Goal: Task Accomplishment & Management: Complete application form

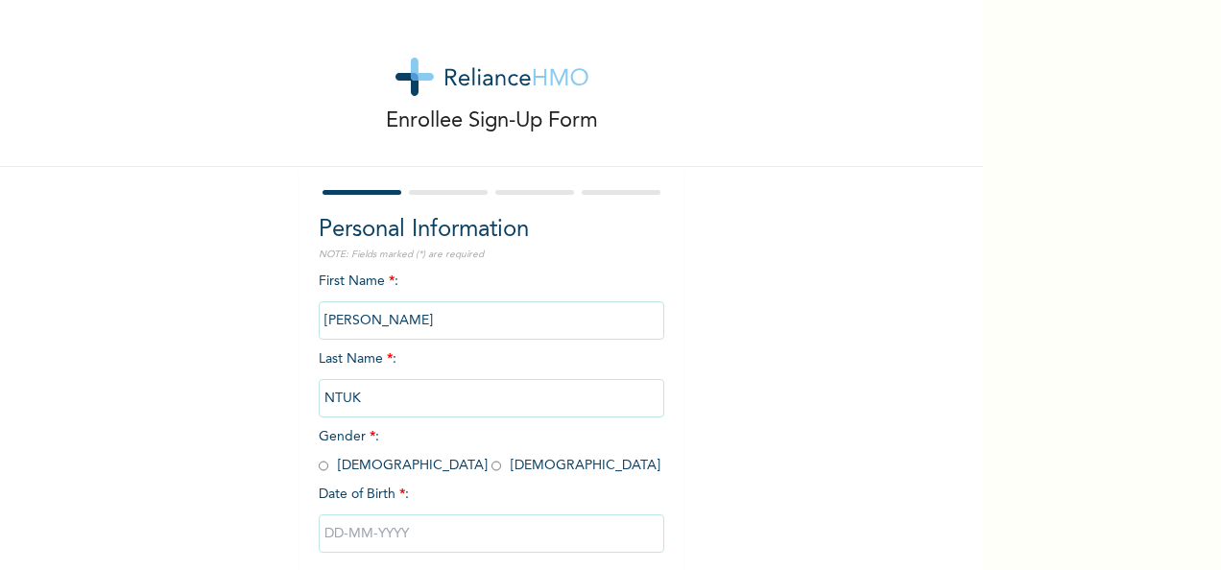
click at [319, 470] on input "radio" at bounding box center [324, 466] width 10 height 18
radio input "true"
click at [387, 512] on div at bounding box center [491, 534] width 345 height 58
click at [385, 526] on input "text" at bounding box center [491, 533] width 345 height 38
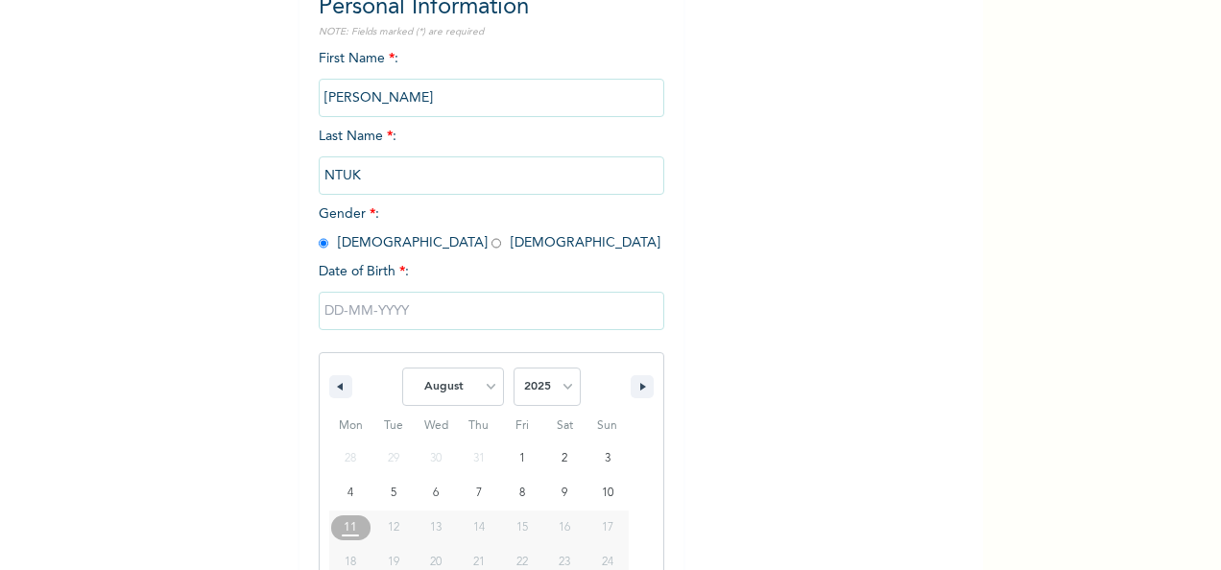
scroll to position [303, 0]
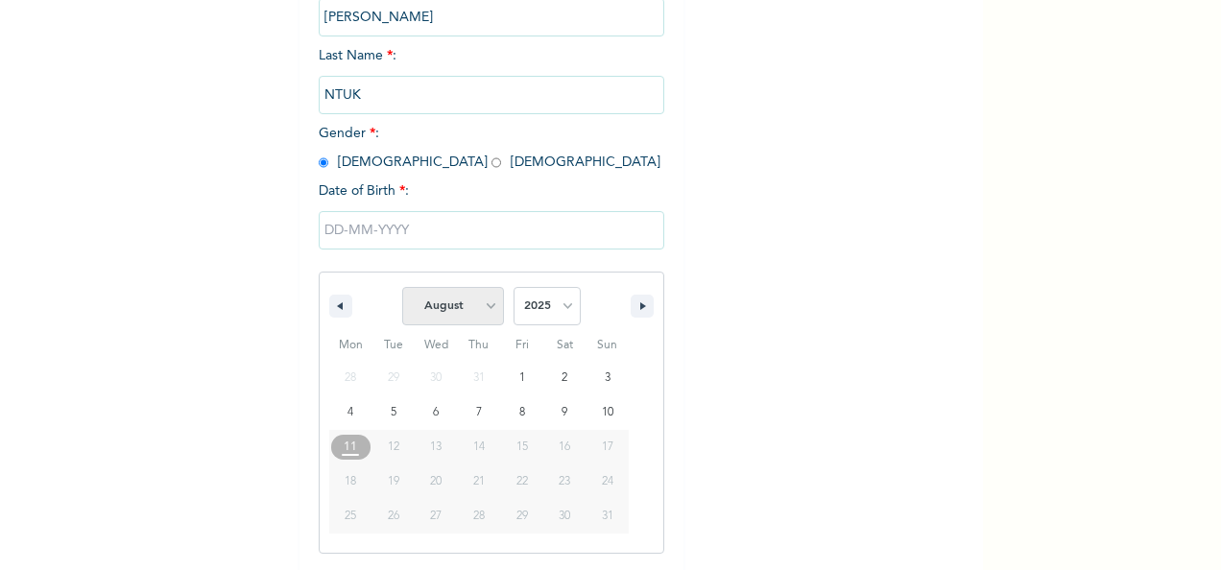
click at [485, 315] on select "January February March April May June July August September October November De…" at bounding box center [453, 306] width 102 height 38
select select "6"
click at [402, 289] on select "January February March April May June July August September October November De…" at bounding box center [453, 306] width 102 height 38
click at [520, 318] on select "2025 2024 2023 2022 2021 2020 2019 2018 2017 2016 2015 2014 2013 2012 2011 2010…" at bounding box center [546, 306] width 67 height 38
select select "1988"
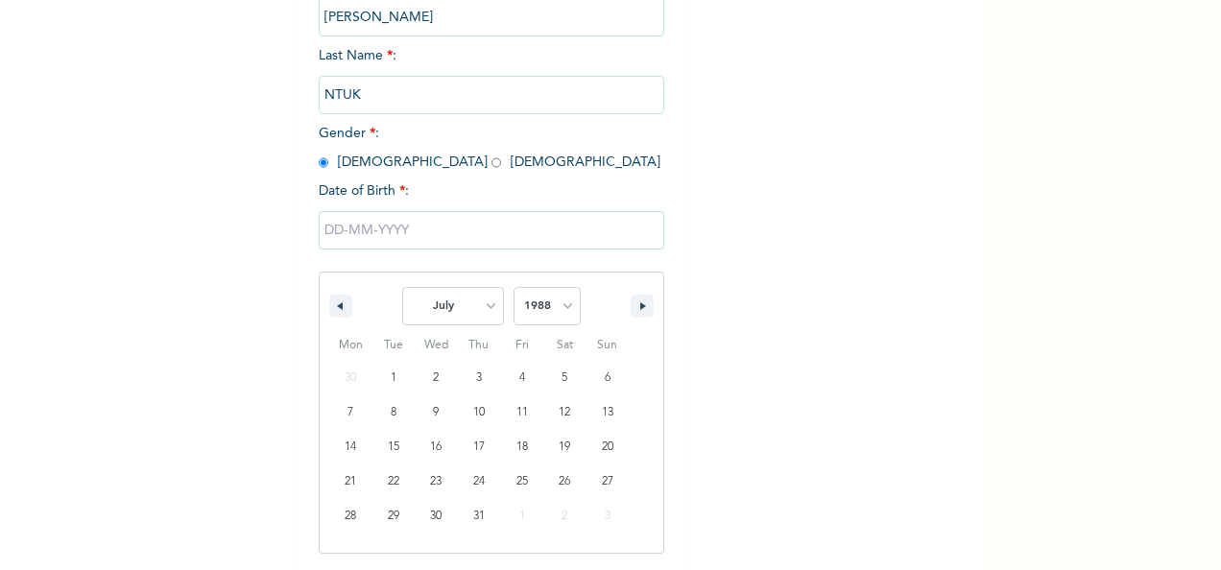
click at [513, 289] on select "2025 2024 2023 2022 2021 2020 2019 2018 2017 2016 2015 2014 2013 2012 2011 2010…" at bounding box center [546, 306] width 67 height 38
type input "[DATE]"
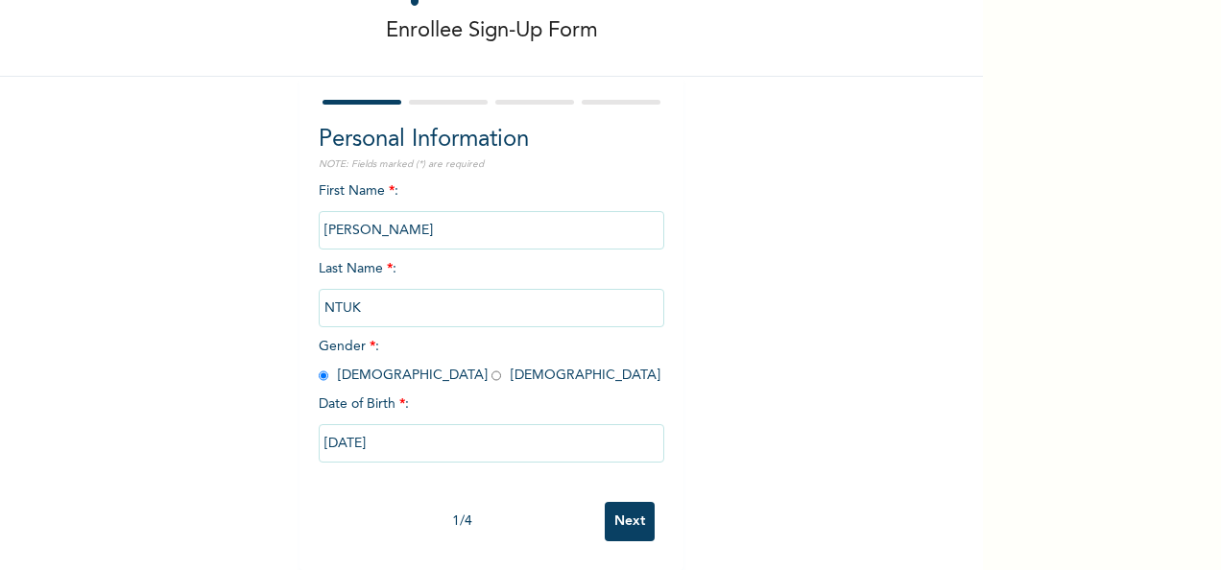
click at [605, 507] on input "Next" at bounding box center [629, 521] width 50 height 39
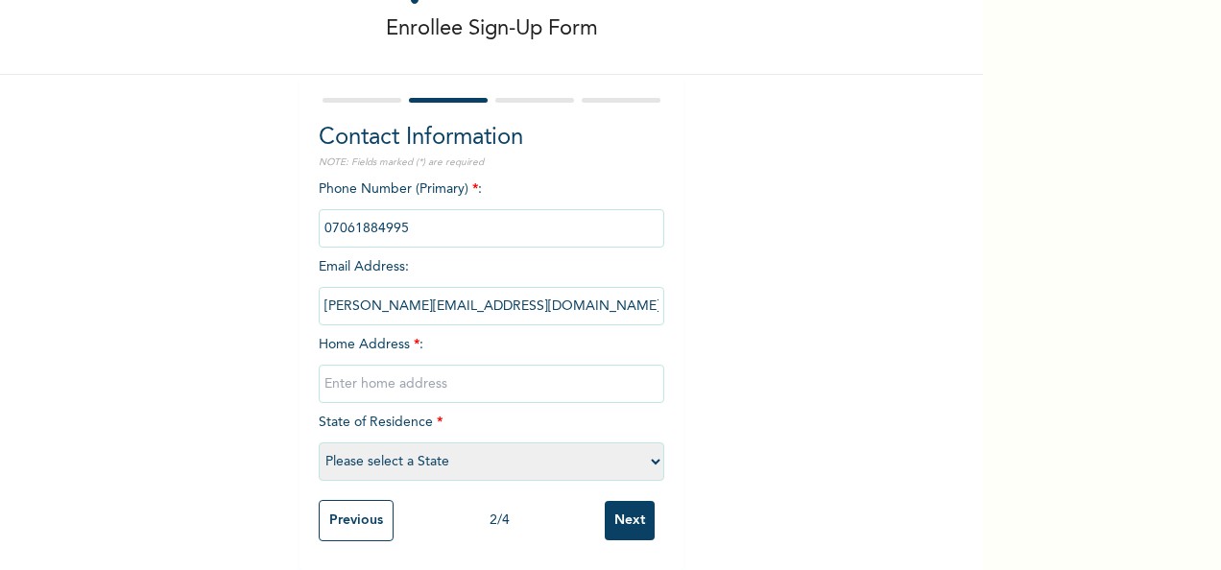
click at [525, 290] on input "[PERSON_NAME][EMAIL_ADDRESS][DOMAIN_NAME]" at bounding box center [491, 306] width 345 height 38
click at [532, 290] on input "[PERSON_NAME][EMAIL_ADDRESS][DOMAIN_NAME]" at bounding box center [491, 306] width 345 height 38
click at [447, 365] on input "text" at bounding box center [491, 384] width 345 height 38
type input "Block 1, [GEOGRAPHIC_DATA], [GEOGRAPHIC_DATA]"
click at [439, 449] on select "Please select a State [PERSON_NAME] (FCT) [PERSON_NAME] Ibom [GEOGRAPHIC_DATA] …" at bounding box center [491, 461] width 345 height 38
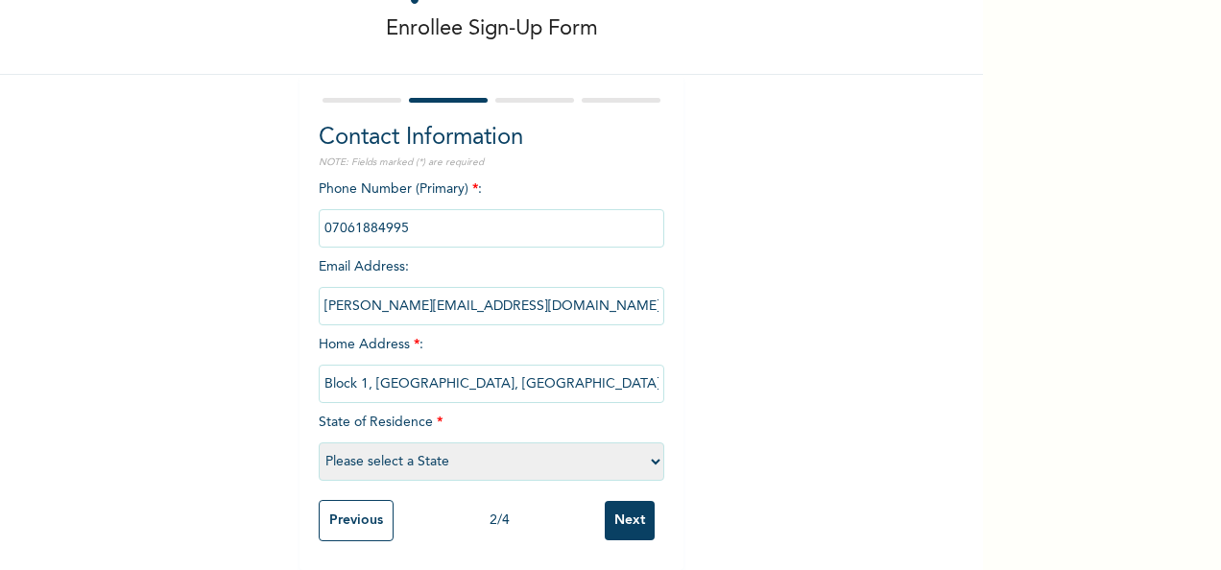
select select "25"
click at [319, 442] on select "Please select a State [PERSON_NAME] (FCT) [PERSON_NAME] Ibom [GEOGRAPHIC_DATA] …" at bounding box center [491, 461] width 345 height 38
click at [613, 505] on input "Next" at bounding box center [629, 520] width 50 height 39
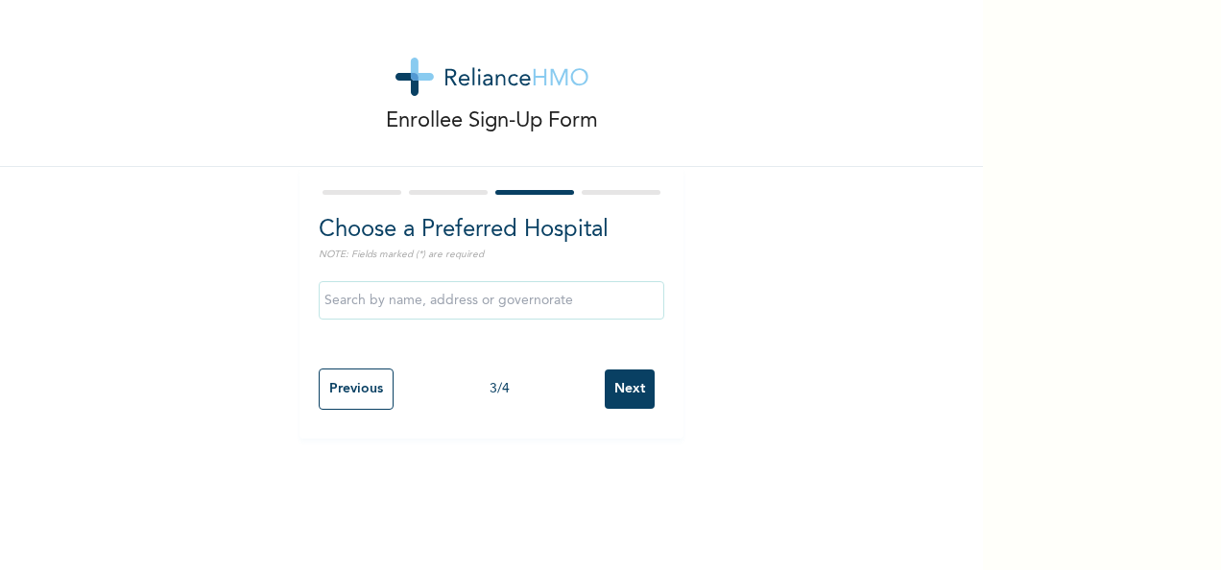
scroll to position [0, 0]
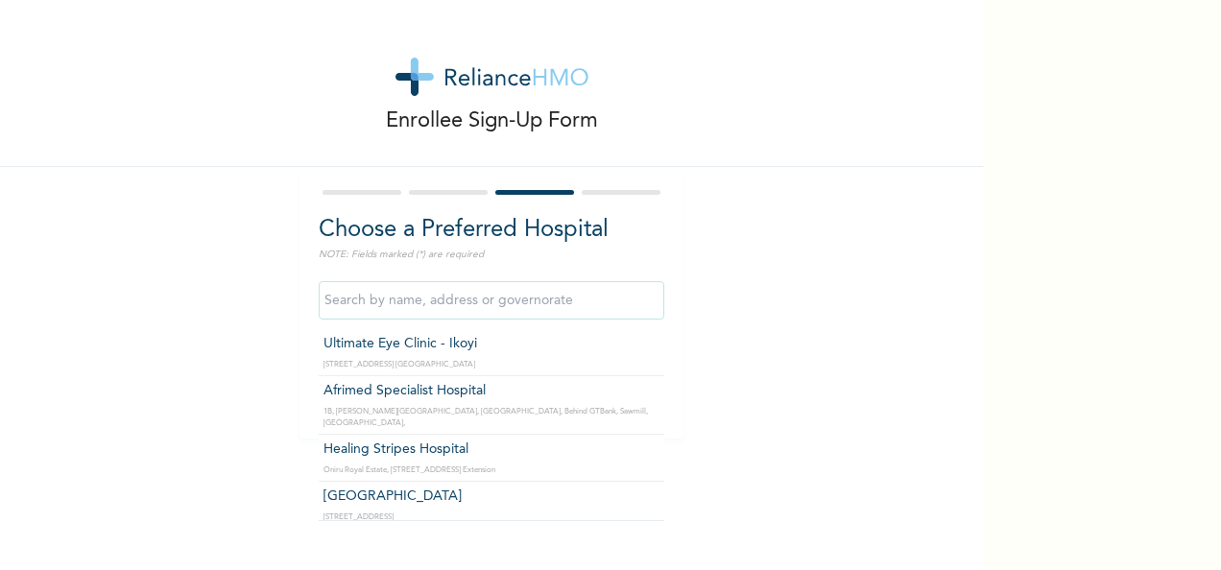
click at [445, 317] on input "text" at bounding box center [491, 300] width 345 height 38
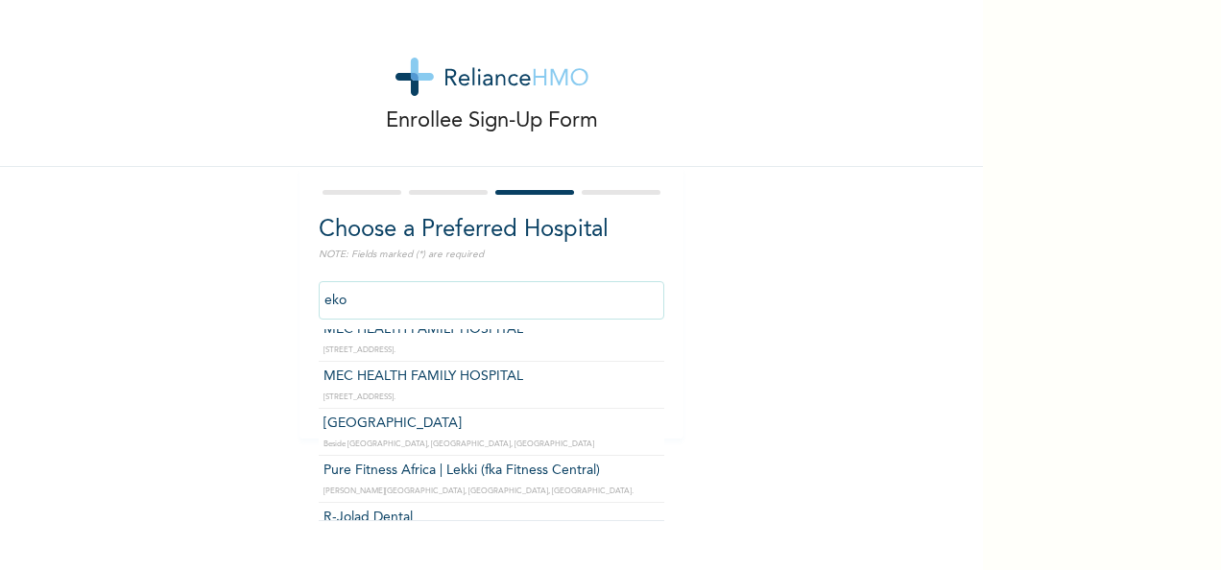
scroll to position [614, 0]
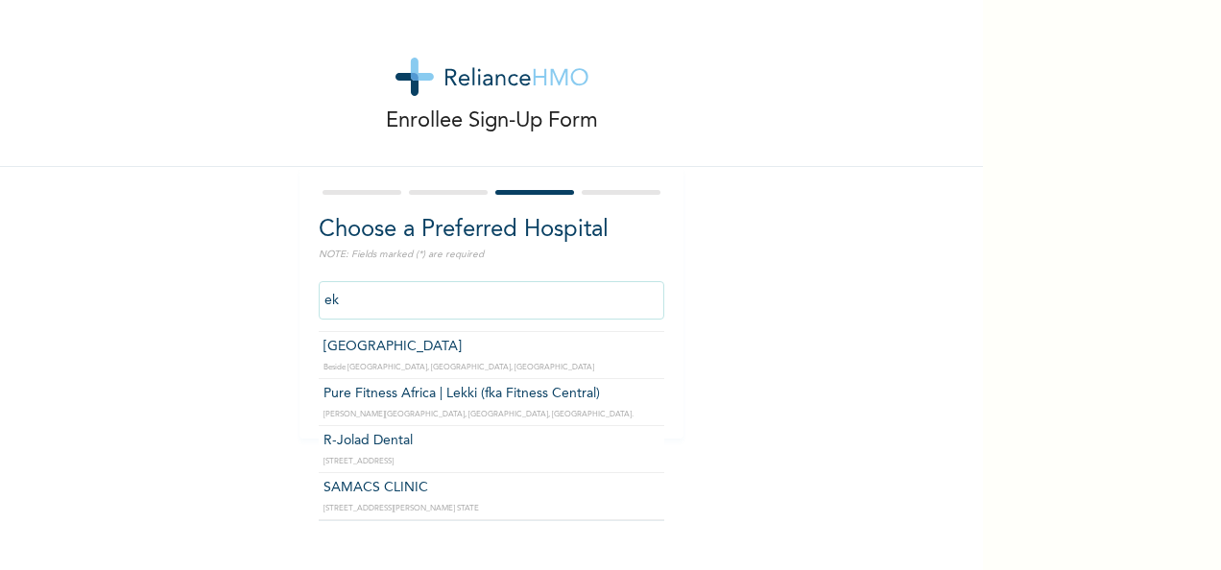
type input "e"
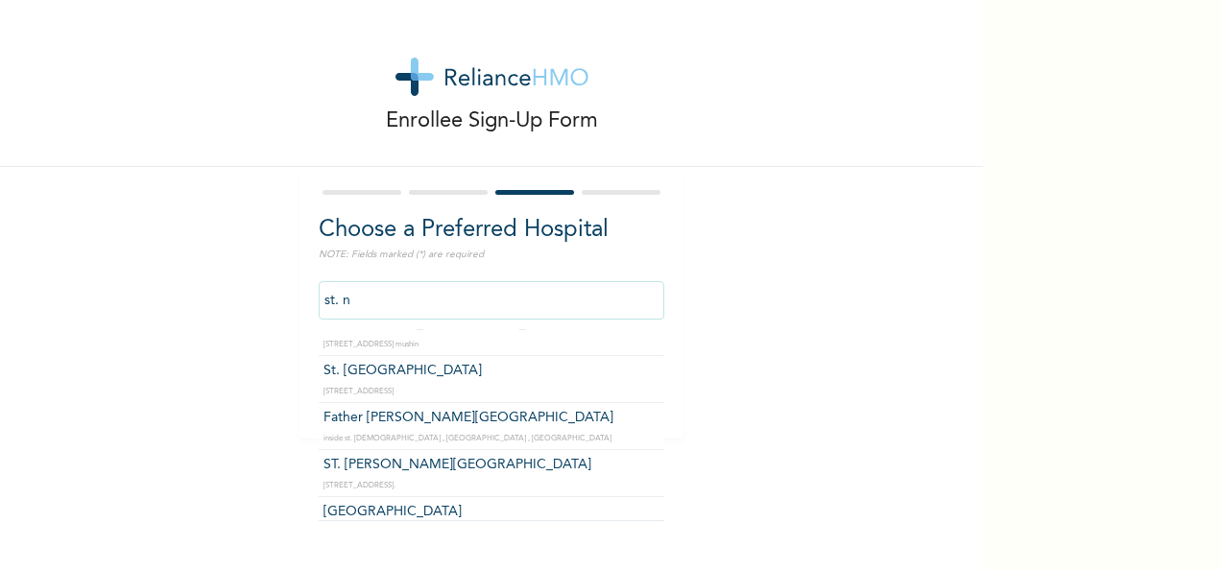
scroll to position [0, 0]
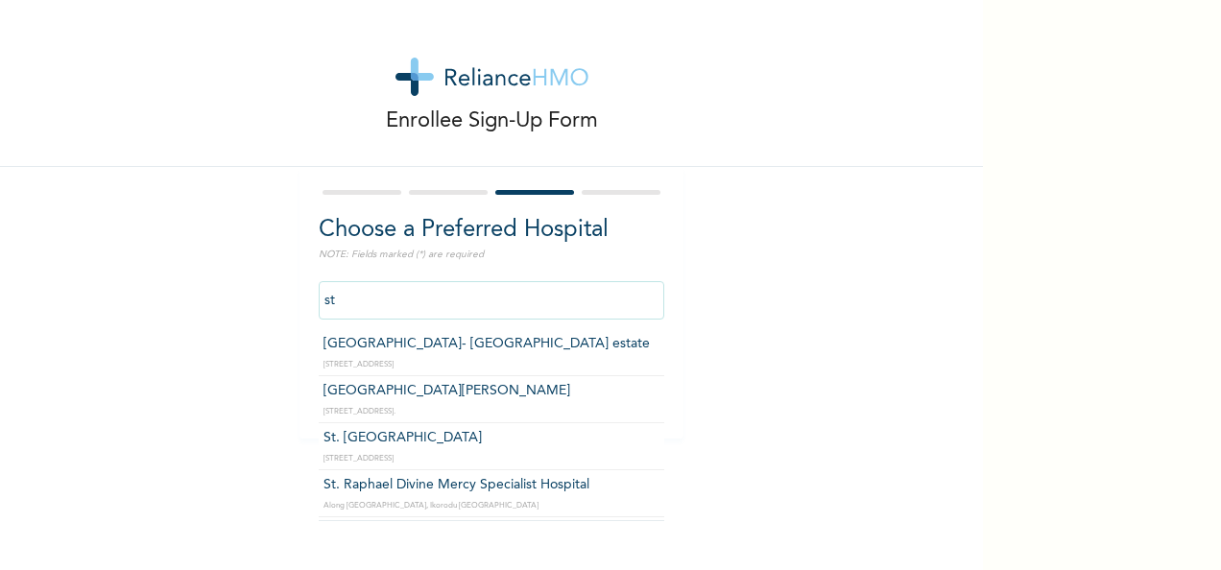
type input "s"
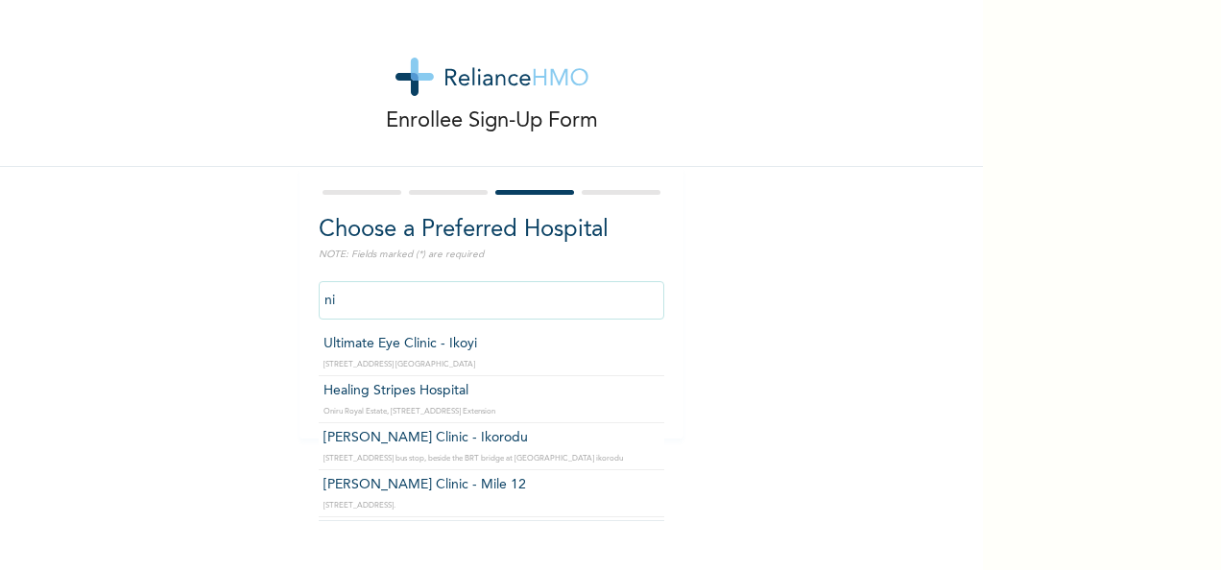
type input "n"
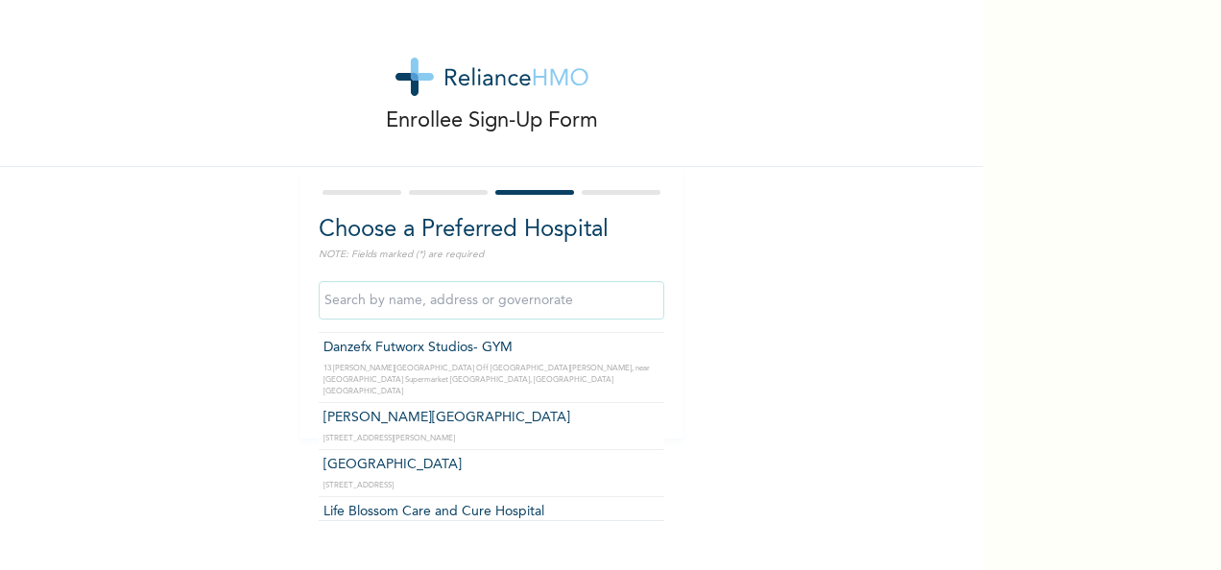
scroll to position [52777, 0]
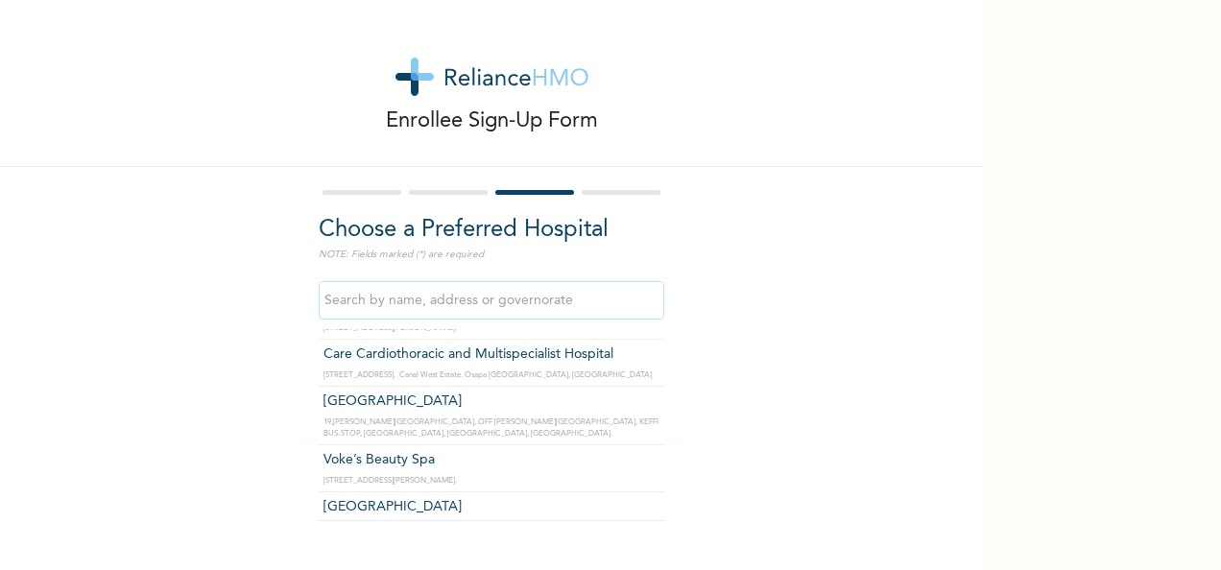
type input "[GEOGRAPHIC_DATA]"
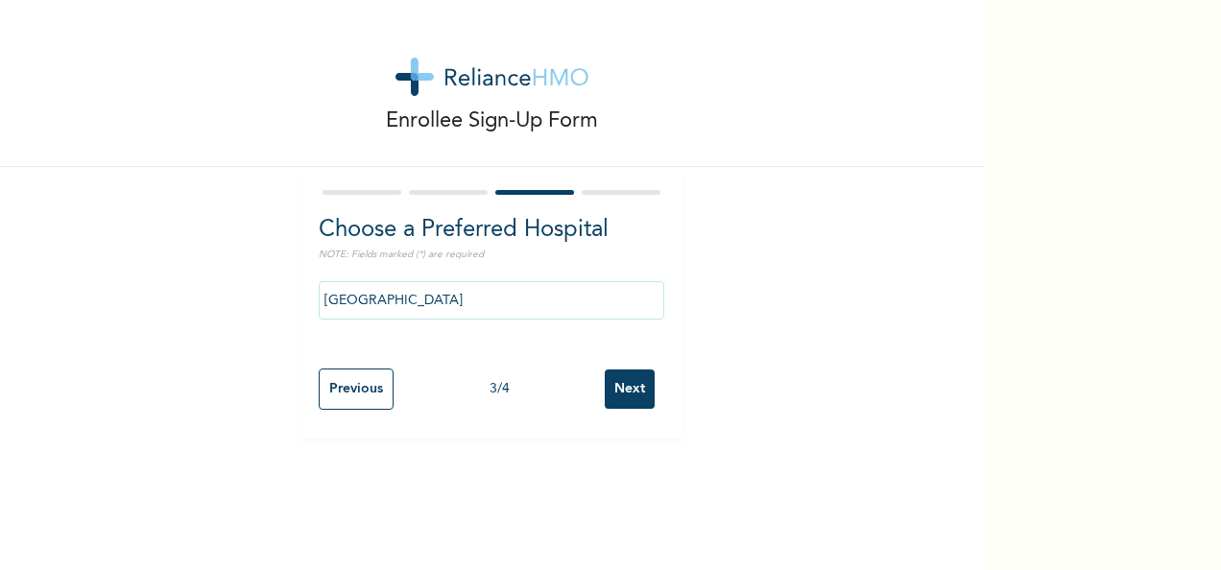
click at [625, 390] on input "Next" at bounding box center [629, 388] width 50 height 39
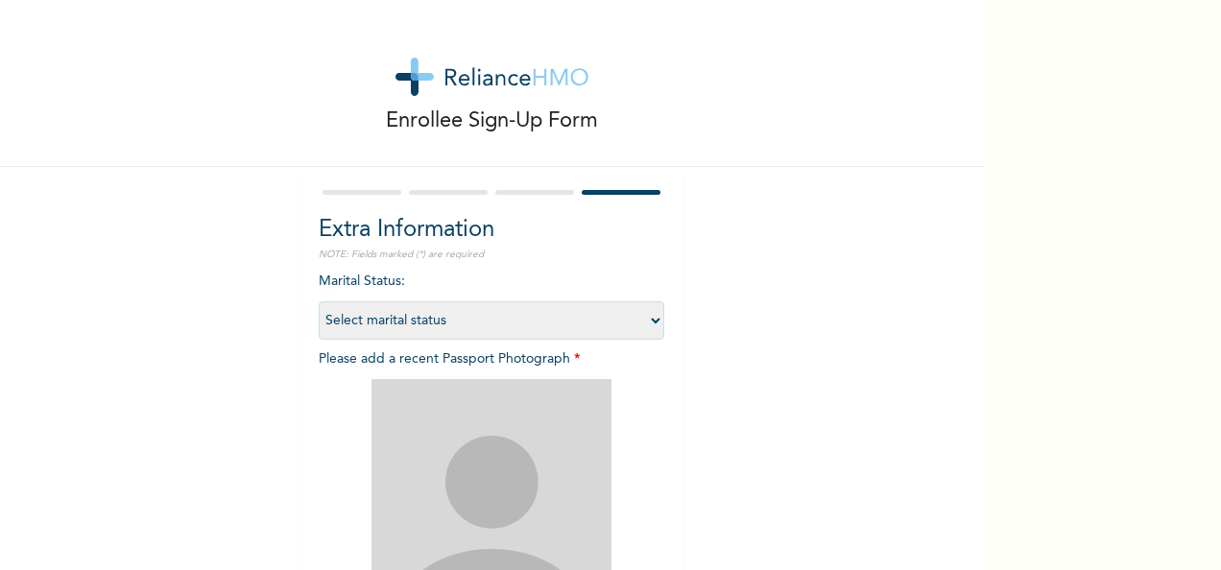
click at [477, 323] on select "Select marital status [DEMOGRAPHIC_DATA] Married [DEMOGRAPHIC_DATA] Widow/[DEMO…" at bounding box center [491, 320] width 345 height 38
select select "1"
click at [319, 301] on select "Select marital status [DEMOGRAPHIC_DATA] Married [DEMOGRAPHIC_DATA] Widow/[DEMO…" at bounding box center [491, 320] width 345 height 38
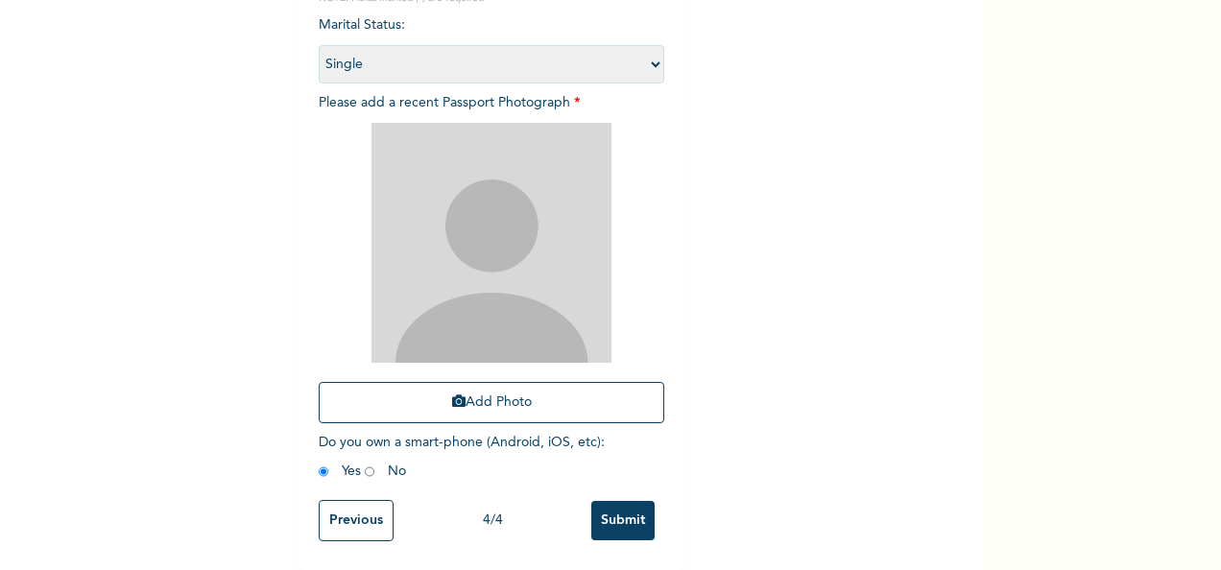
scroll to position [273, 0]
click at [514, 382] on button "Add Photo" at bounding box center [491, 402] width 345 height 41
click at [433, 390] on button "Add Photo" at bounding box center [491, 402] width 345 height 41
click at [436, 385] on button "Add Photo" at bounding box center [491, 402] width 345 height 41
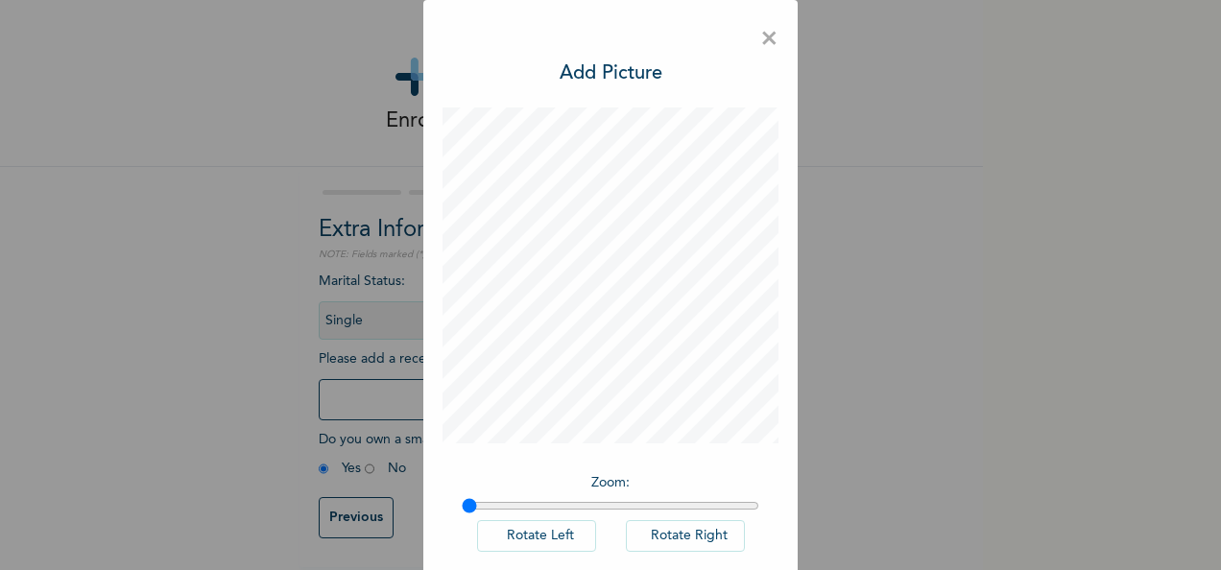
scroll to position [99, 0]
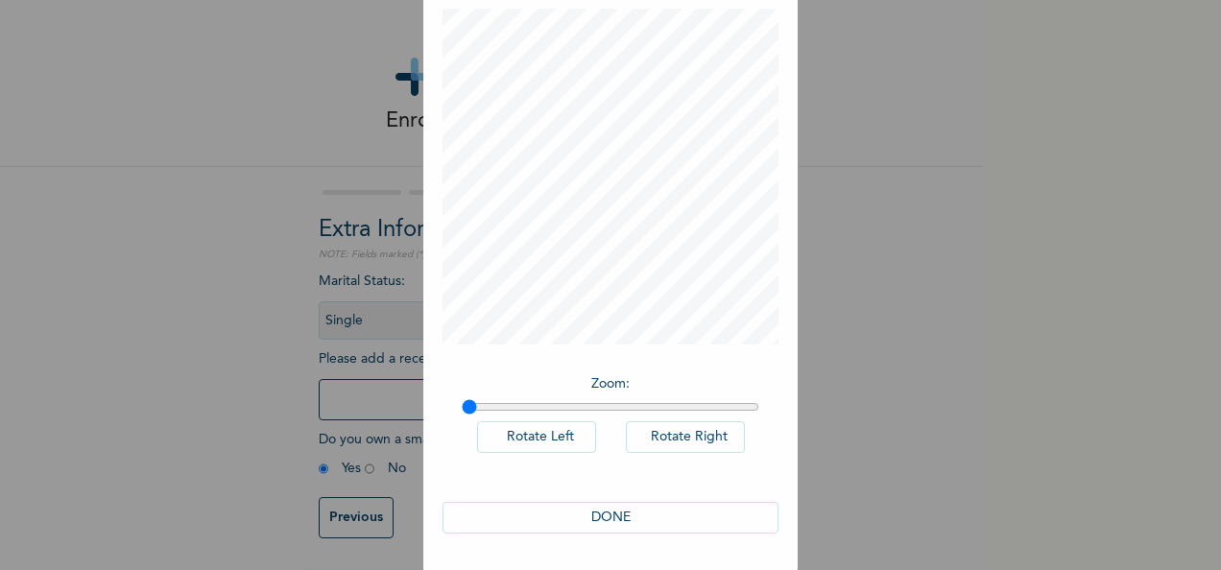
click at [653, 516] on button "DONE" at bounding box center [610, 518] width 336 height 32
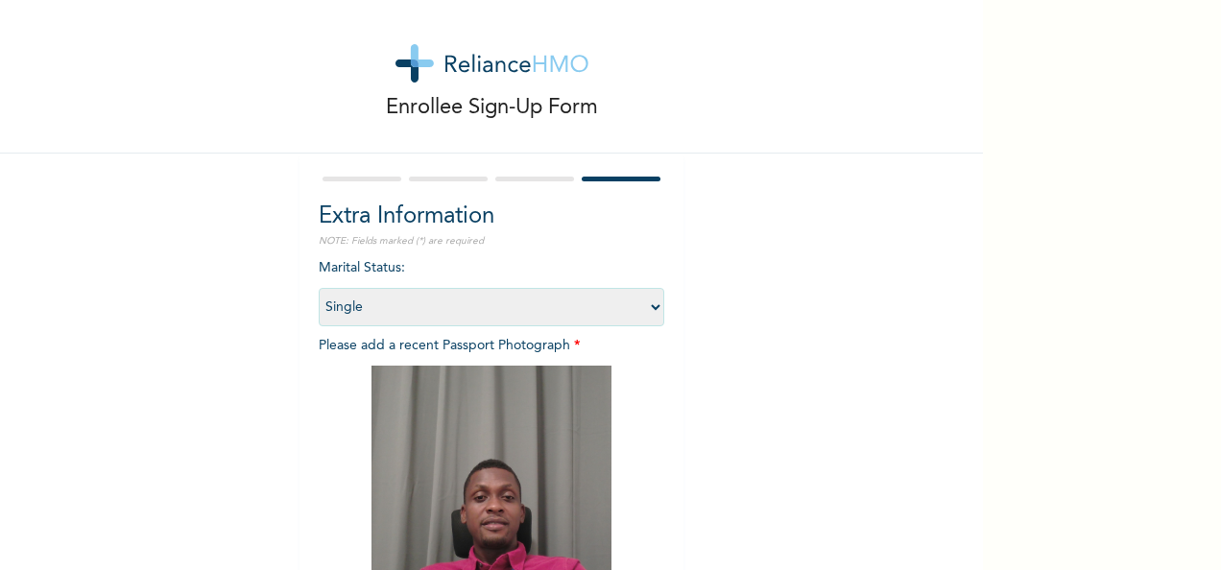
drag, startPoint x: 966, startPoint y: 426, endPoint x: 979, endPoint y: 438, distance: 17.0
click at [979, 438] on div "Enrollee Sign-Up Form Extra Information NOTE: Fields marked (*) are required Ma…" at bounding box center [491, 285] width 983 height 570
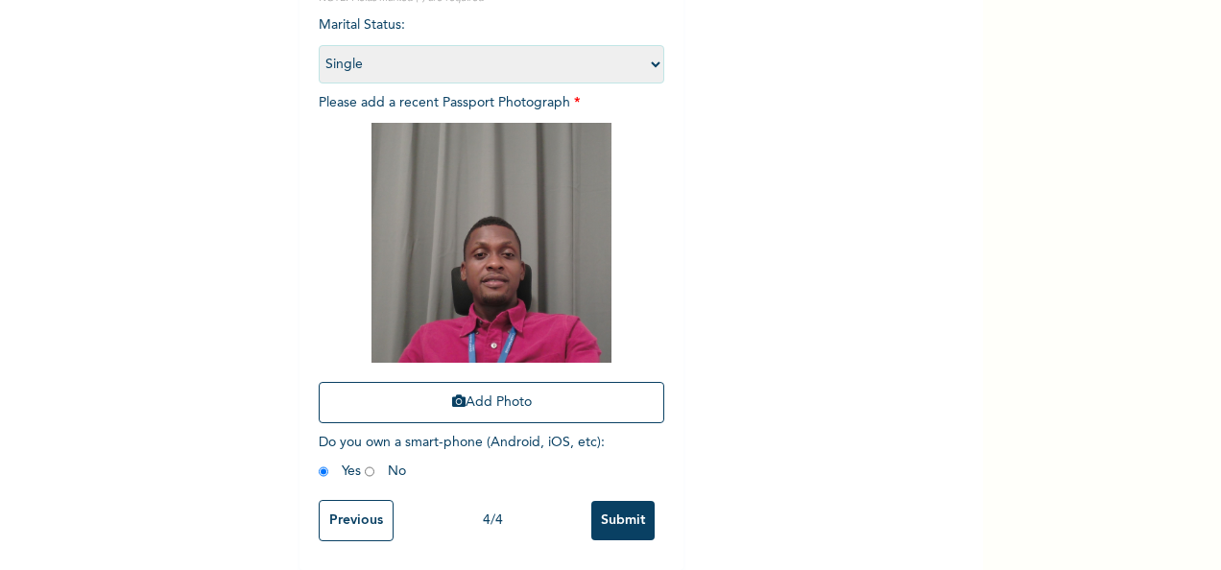
click at [595, 501] on input "Submit" at bounding box center [622, 520] width 63 height 39
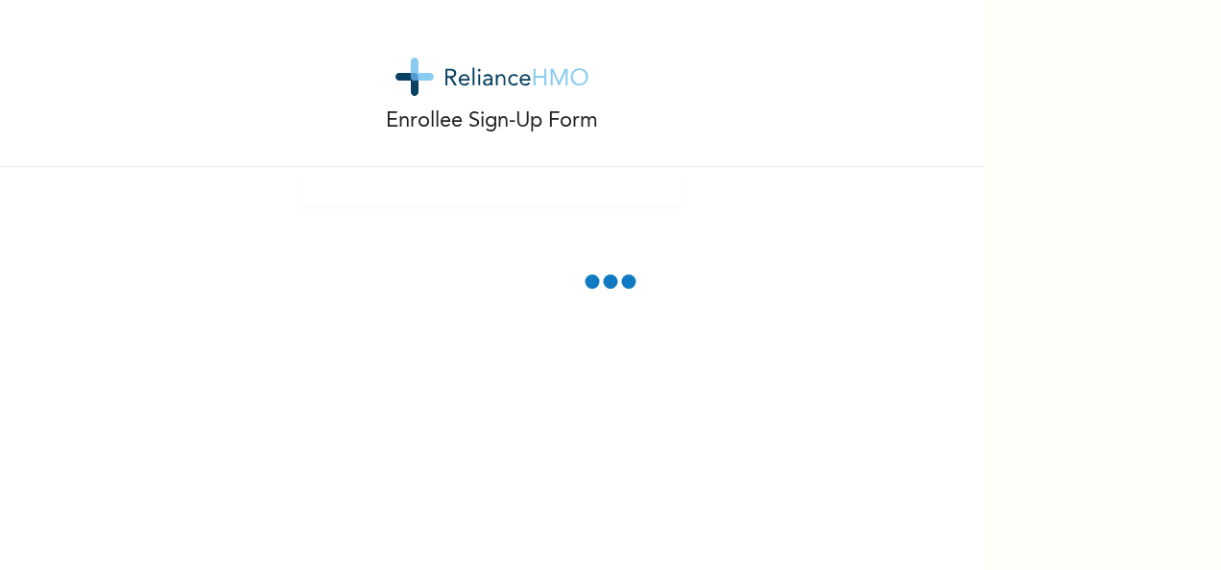
scroll to position [0, 0]
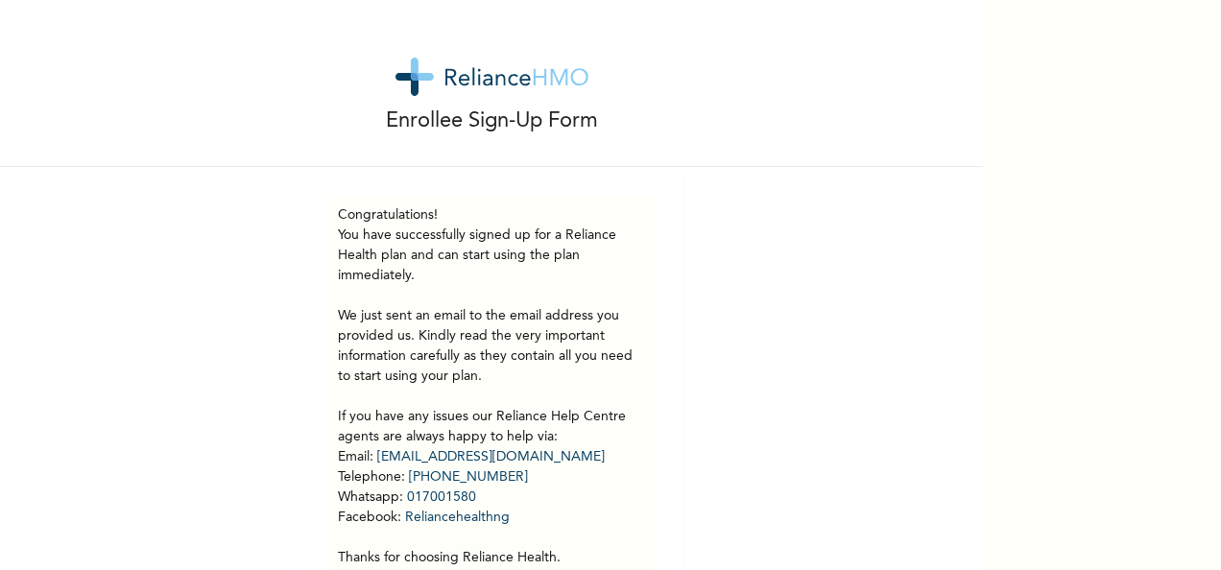
click at [1069, 436] on div "Enrollee Sign-Up Form Congratulations! You have successfully signed up for a Re…" at bounding box center [610, 285] width 1221 height 570
